Goal: Check status: Check status

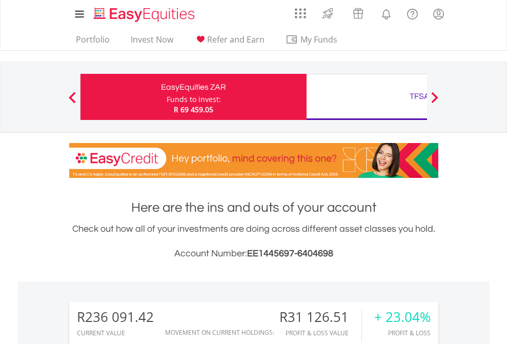
scroll to position [98, 161]
click at [166, 97] on div "Funds to invest:" at bounding box center [193, 99] width 54 height 10
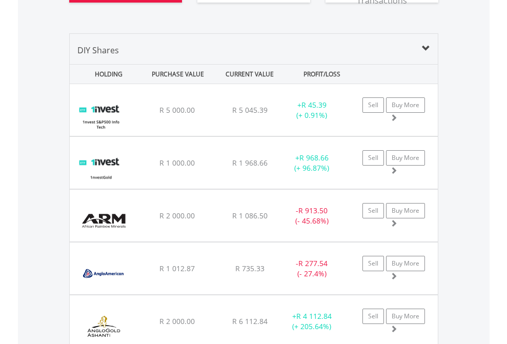
scroll to position [1221, 0]
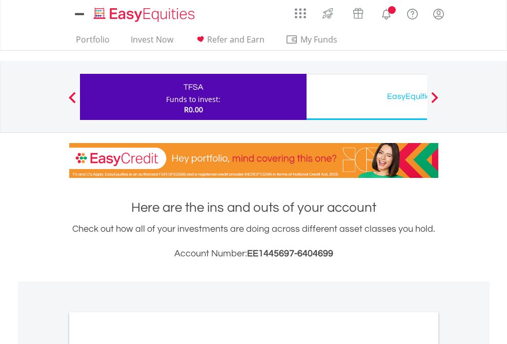
scroll to position [616, 0]
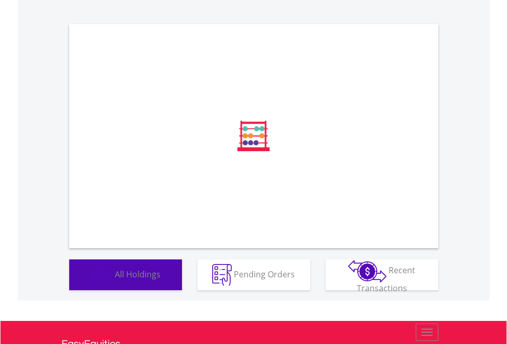
click at [115, 279] on span "All Holdings" at bounding box center [138, 273] width 46 height 11
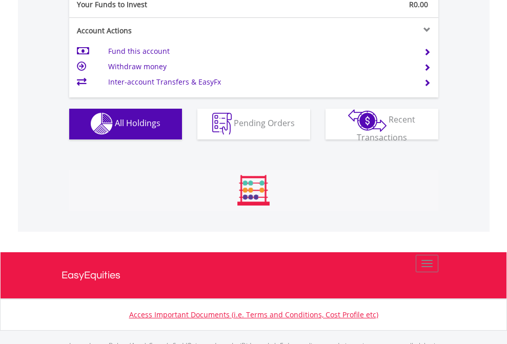
scroll to position [1014, 0]
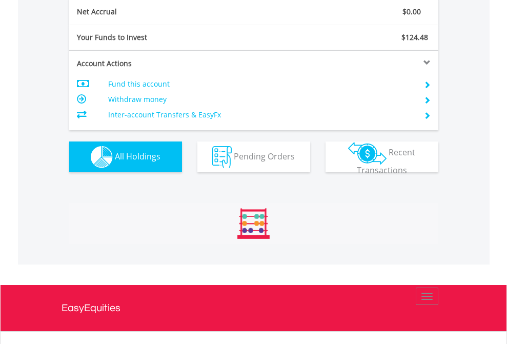
scroll to position [1160, 0]
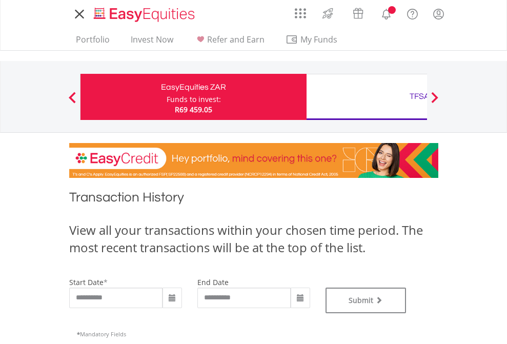
type input "**********"
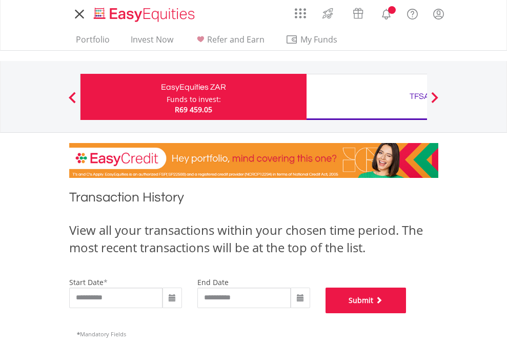
click at [406, 313] on button "Submit" at bounding box center [365, 300] width 81 height 26
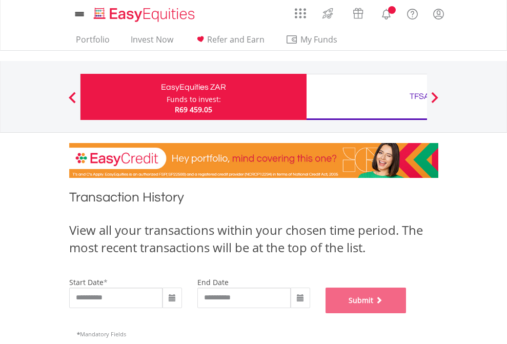
scroll to position [415, 0]
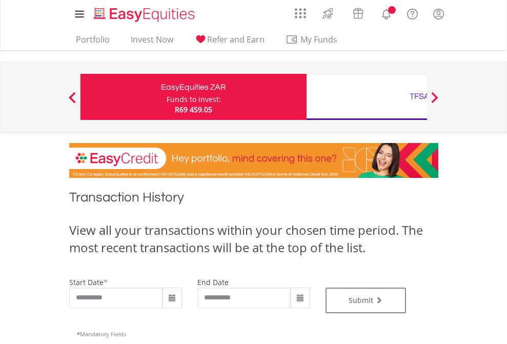
click at [366, 97] on div "TFSA" at bounding box center [419, 96] width 214 height 14
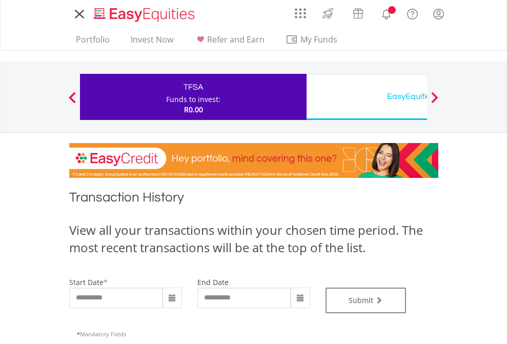
type input "**********"
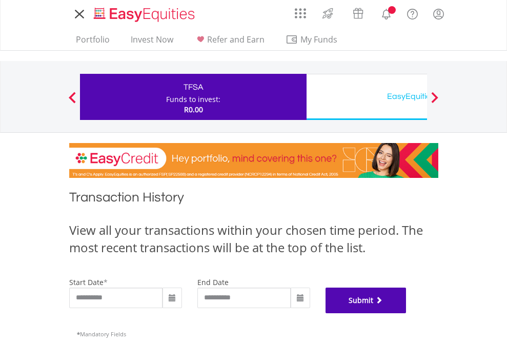
click at [406, 313] on button "Submit" at bounding box center [365, 300] width 81 height 26
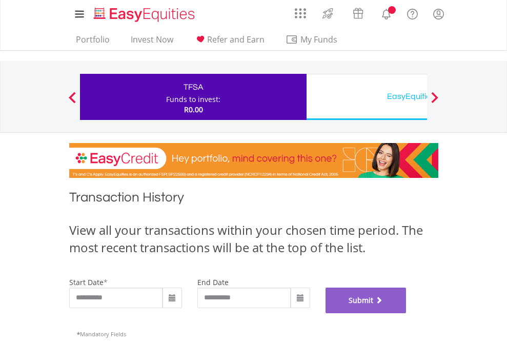
scroll to position [415, 0]
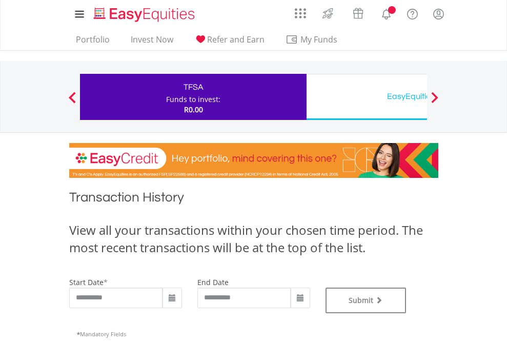
click at [366, 97] on div "EasyEquities USD" at bounding box center [419, 96] width 214 height 14
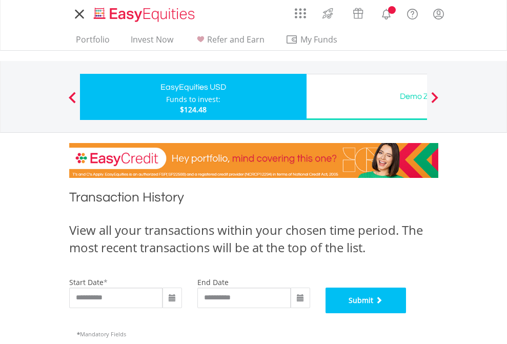
click at [406, 313] on button "Submit" at bounding box center [365, 300] width 81 height 26
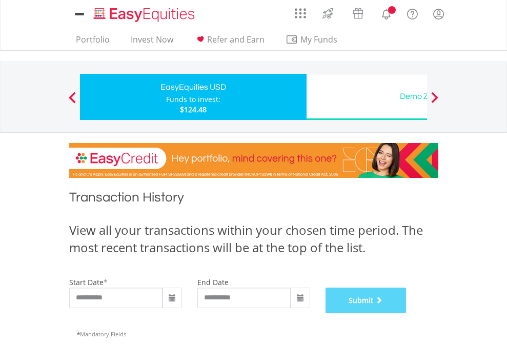
scroll to position [415, 0]
